Goal: Task Accomplishment & Management: Use online tool/utility

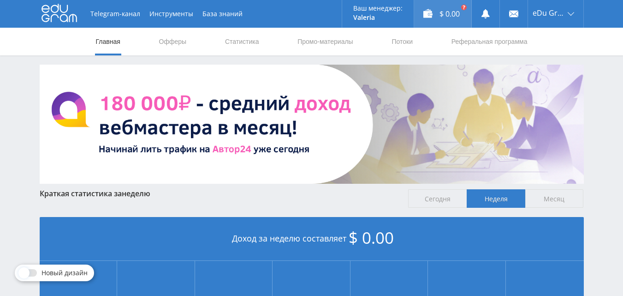
click at [451, 12] on div "$ 0.00" at bounding box center [442, 14] width 57 height 28
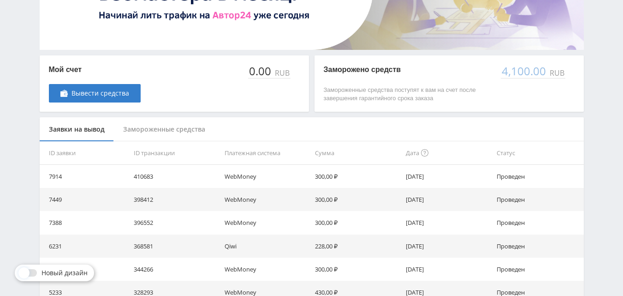
scroll to position [138, 0]
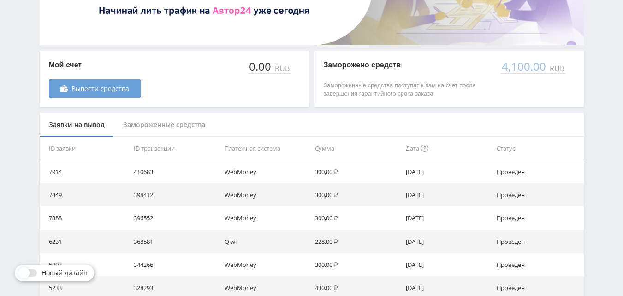
click at [51, 83] on link "Вывести средства" at bounding box center [95, 88] width 92 height 18
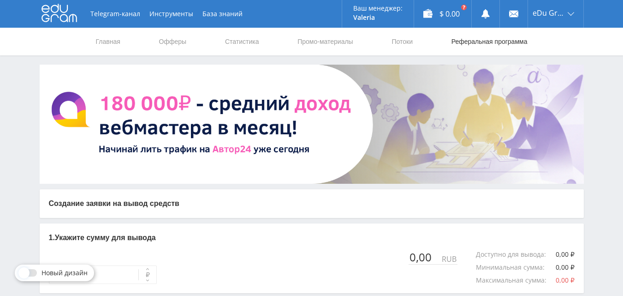
click at [474, 43] on link "Реферальная программа" at bounding box center [489, 42] width 78 height 28
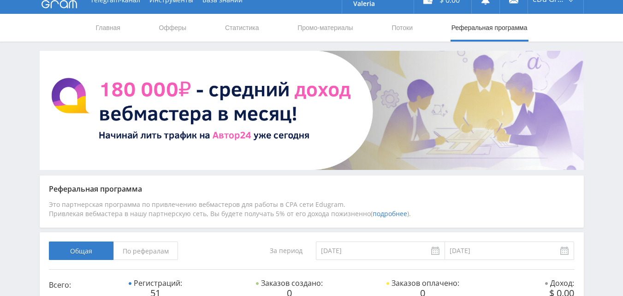
scroll to position [13, 0]
